Goal: Task Accomplishment & Management: Manage account settings

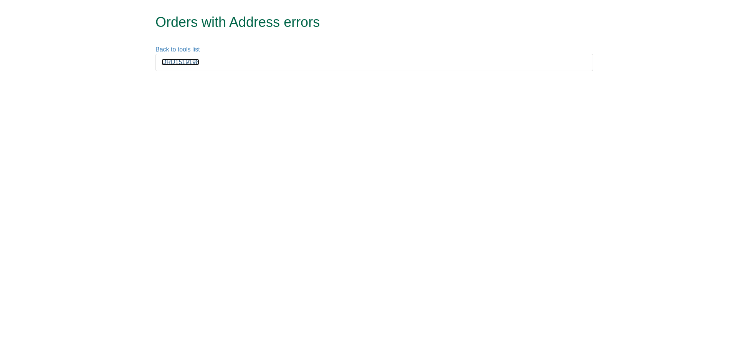
click at [190, 62] on link "ORD1519198" at bounding box center [181, 62] width 38 height 7
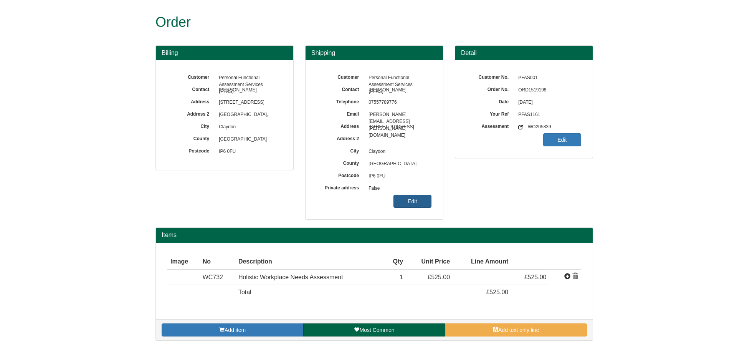
click at [422, 204] on link "Edit" at bounding box center [412, 201] width 38 height 13
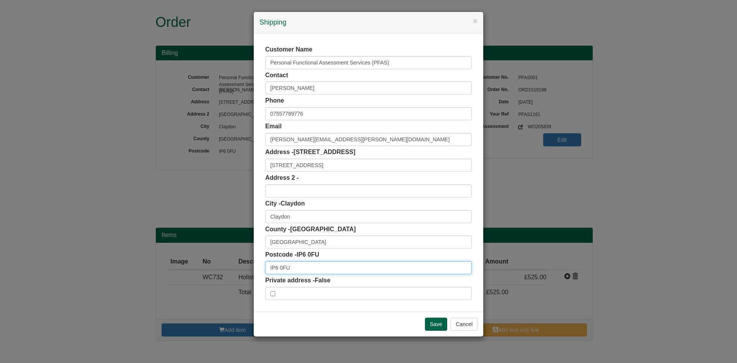
click at [323, 273] on input "IP6 0FU" at bounding box center [368, 267] width 206 height 13
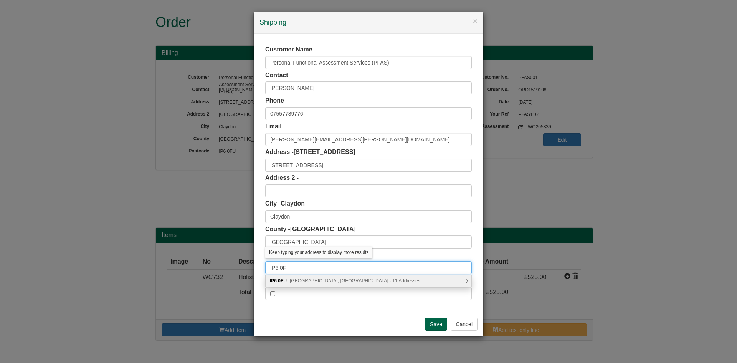
type input "IP6 0FU"
drag, startPoint x: 378, startPoint y: 271, endPoint x: 374, endPoint y: 279, distance: 8.9
click at [374, 278] on body "Order Billing Customer Personal Functional Assessment Services (PFAS) Contact […" at bounding box center [368, 174] width 737 height 348
click at [374, 279] on div "IP6 [STREET_ADDRESS] - 11 Addresses" at bounding box center [369, 281] width 206 height 12
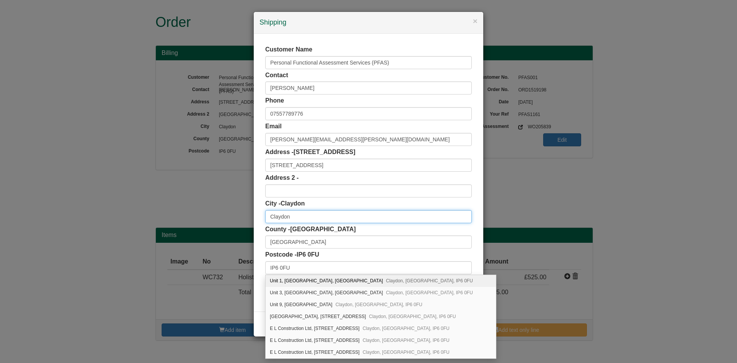
click at [374, 216] on input "Claydon" at bounding box center [368, 216] width 206 height 13
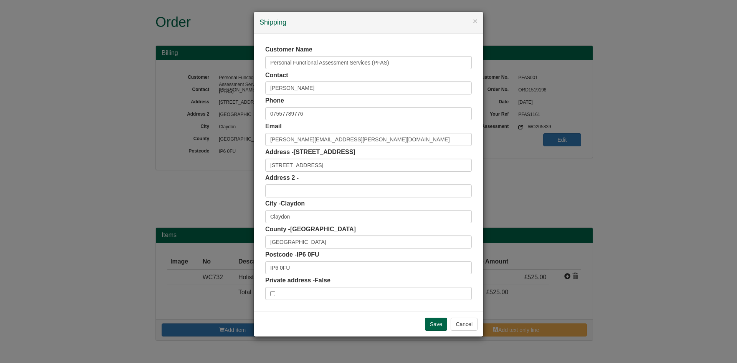
click at [474, 337] on div "× Shipping Customer Name Personal Functional Assessment Services (PFAS) Contact…" at bounding box center [368, 181] width 737 height 363
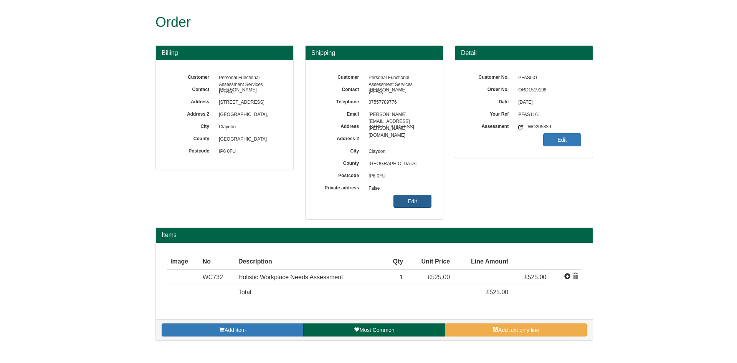
click at [411, 194] on span "False" at bounding box center [398, 188] width 67 height 12
click at [410, 202] on link "Edit" at bounding box center [412, 201] width 38 height 13
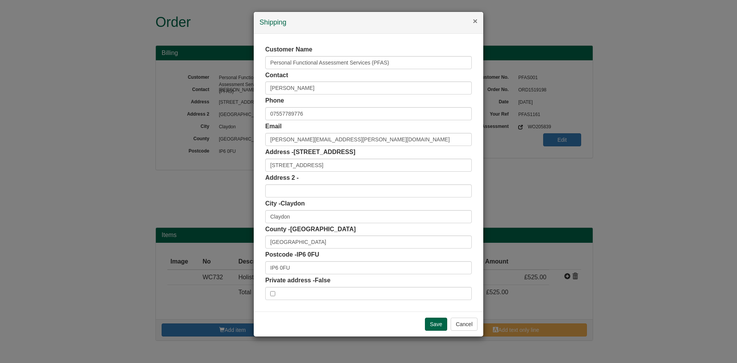
click at [477, 22] on button "×" at bounding box center [475, 21] width 5 height 8
